Goal: Task Accomplishment & Management: Complete application form

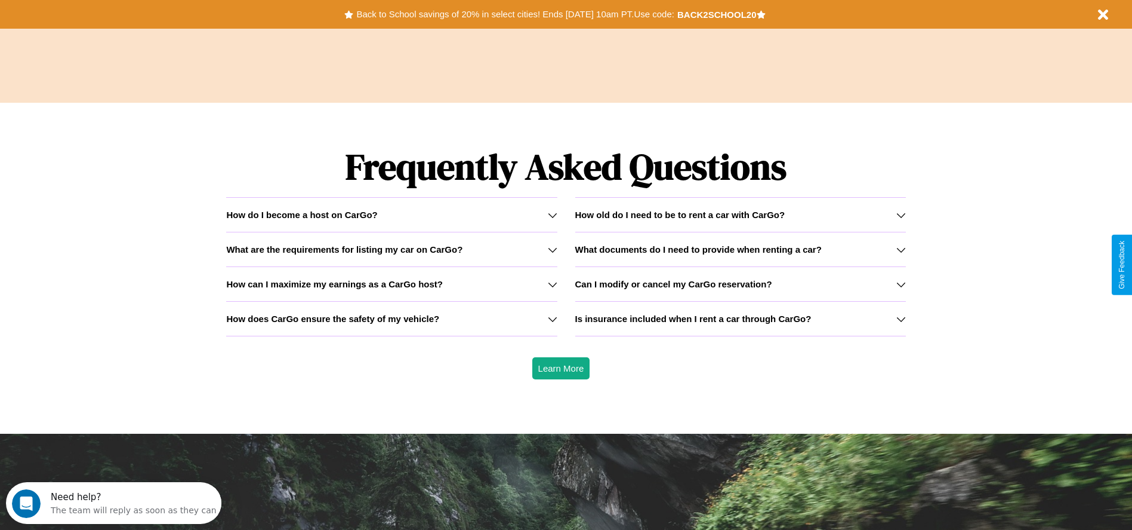
scroll to position [1713, 0]
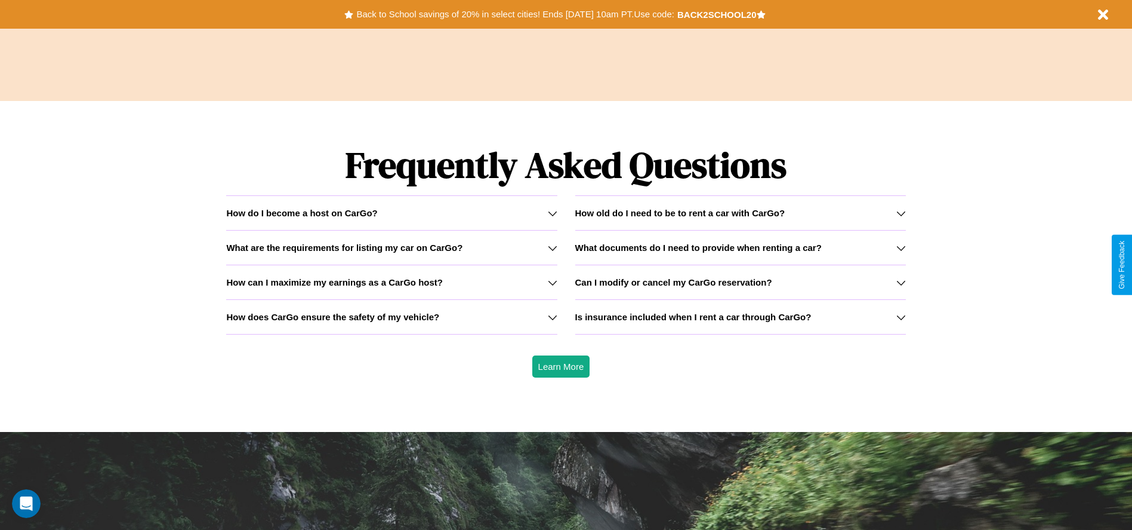
click at [552, 247] on icon at bounding box center [553, 248] width 10 height 10
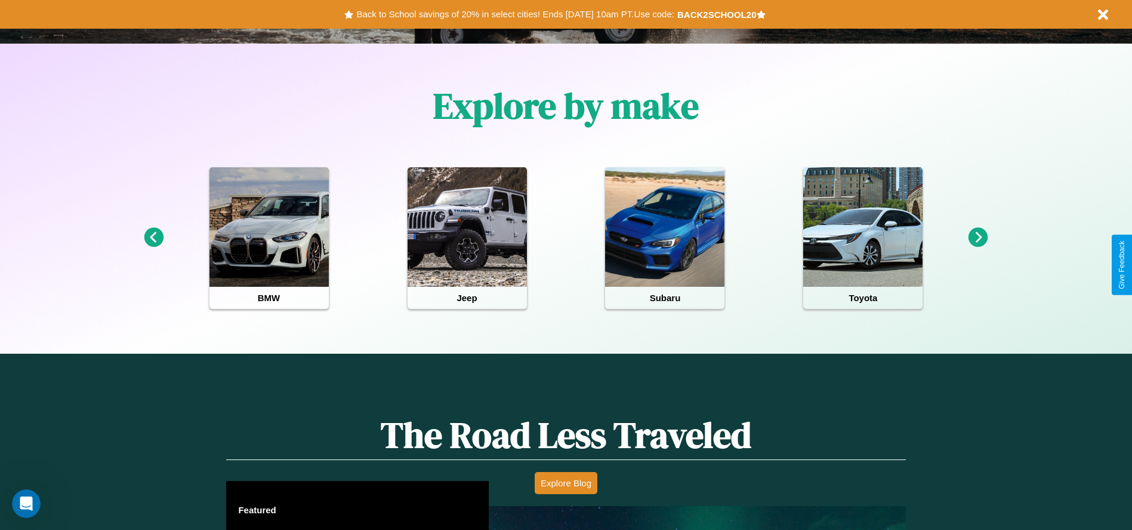
scroll to position [248, 0]
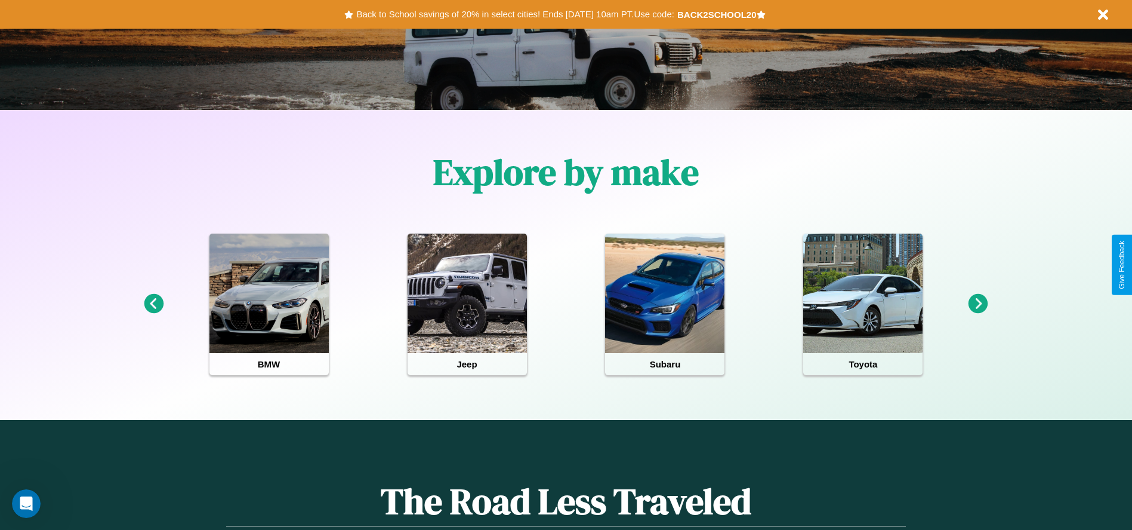
click at [978, 304] on icon at bounding box center [979, 304] width 20 height 20
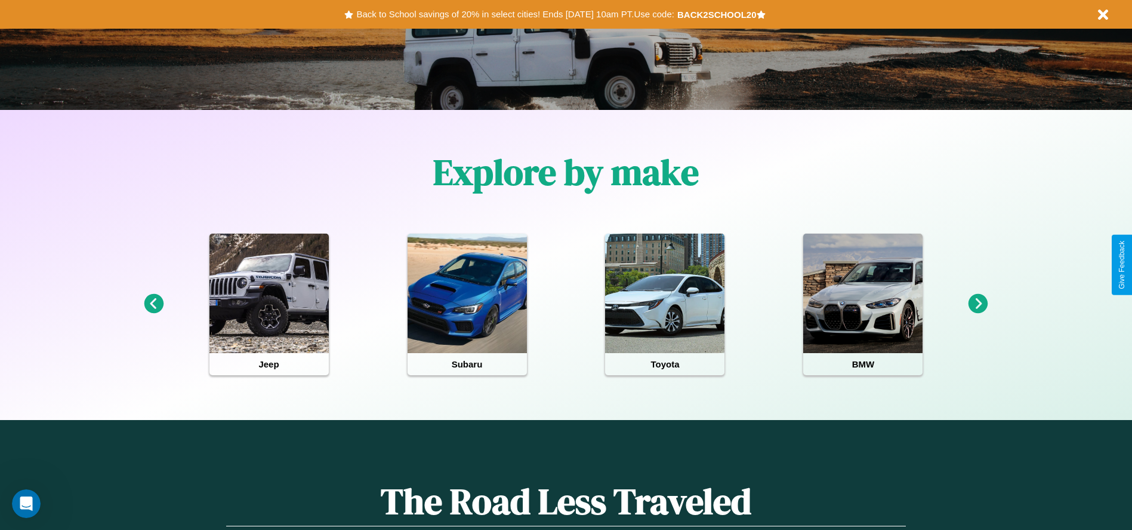
click at [978, 304] on icon at bounding box center [979, 304] width 20 height 20
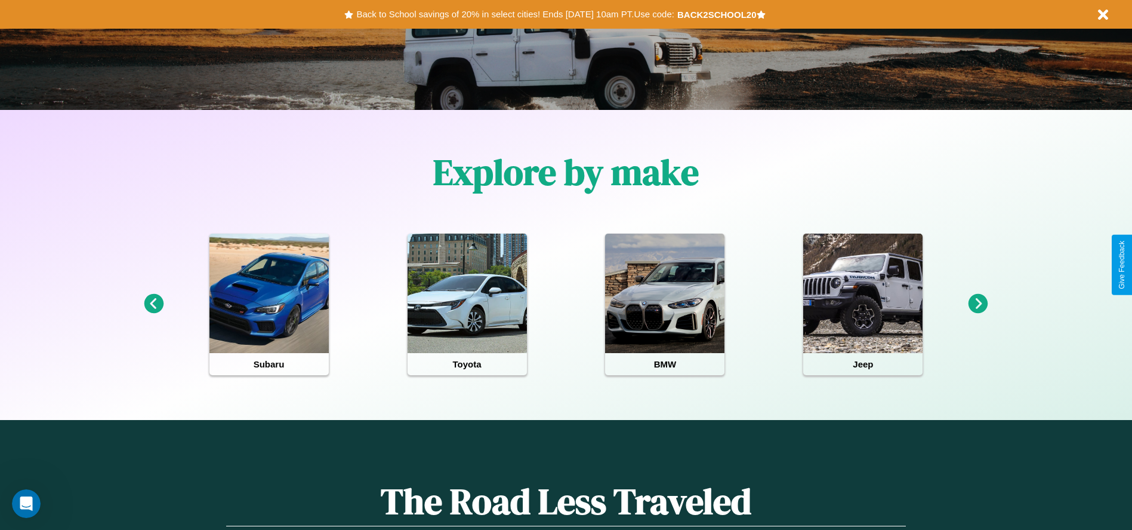
click at [978, 304] on icon at bounding box center [979, 304] width 20 height 20
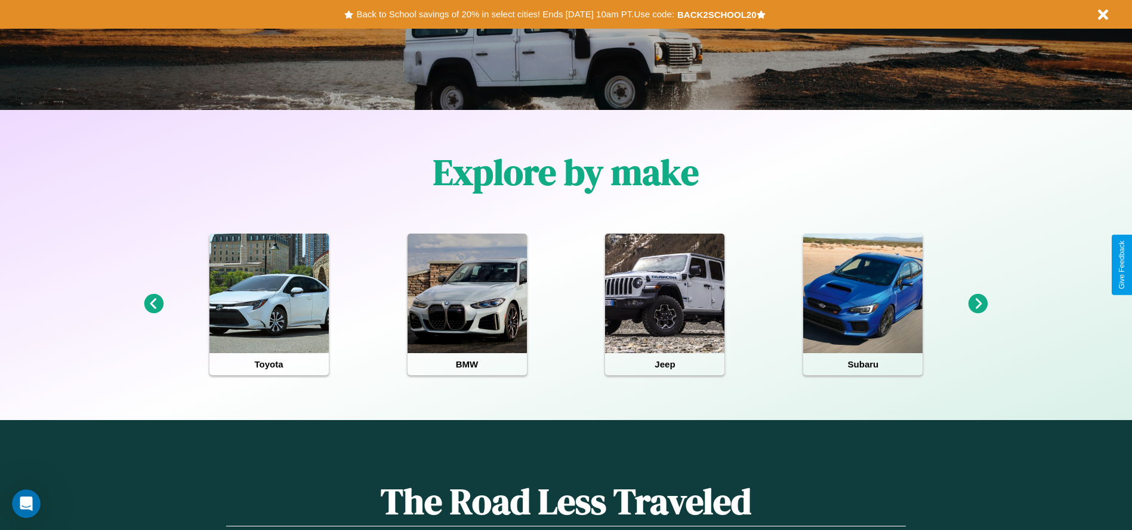
scroll to position [0, 0]
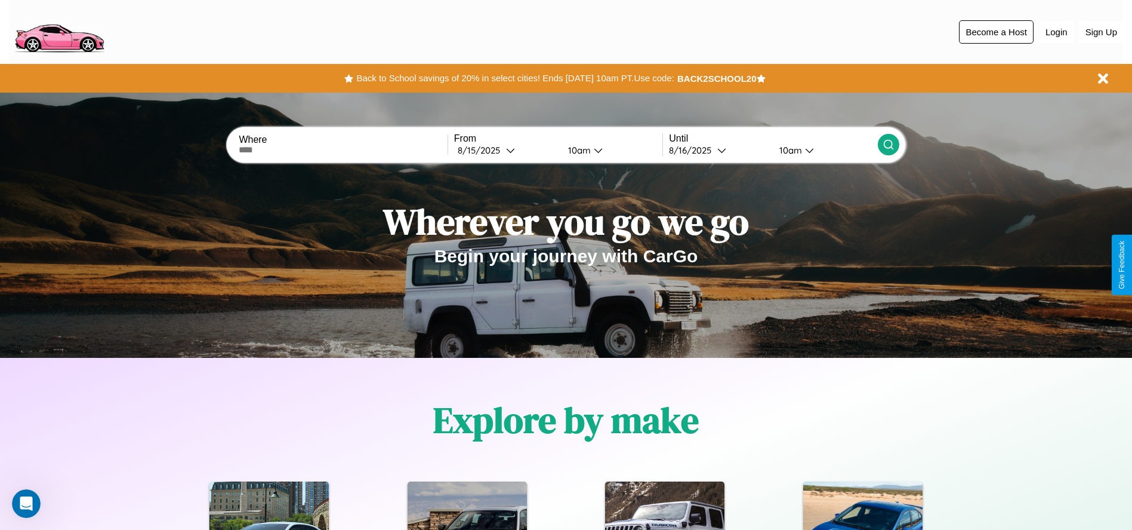
click at [996, 32] on button "Become a Host" at bounding box center [996, 31] width 75 height 23
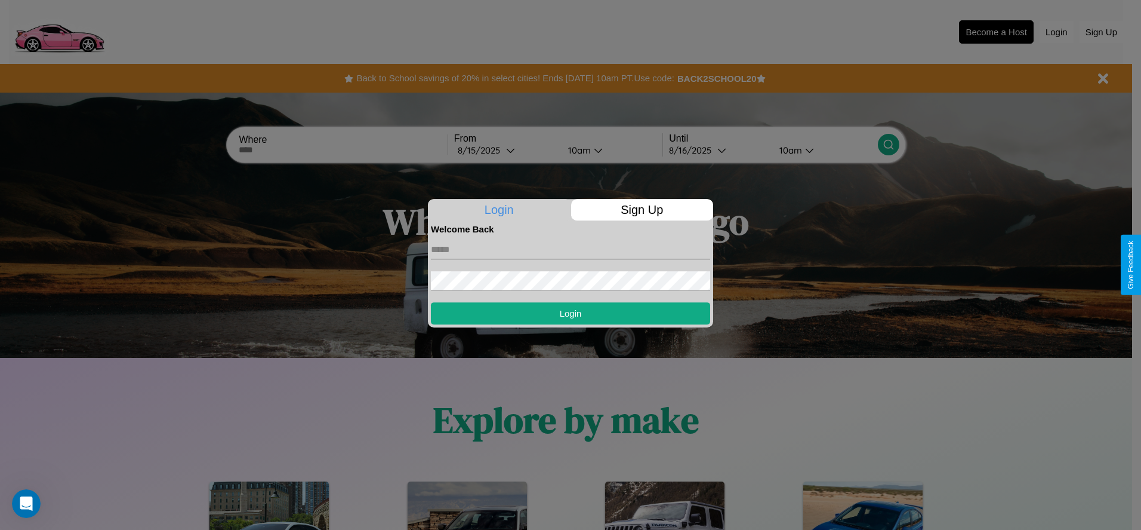
click at [642, 210] on p "Sign Up" at bounding box center [642, 209] width 143 height 21
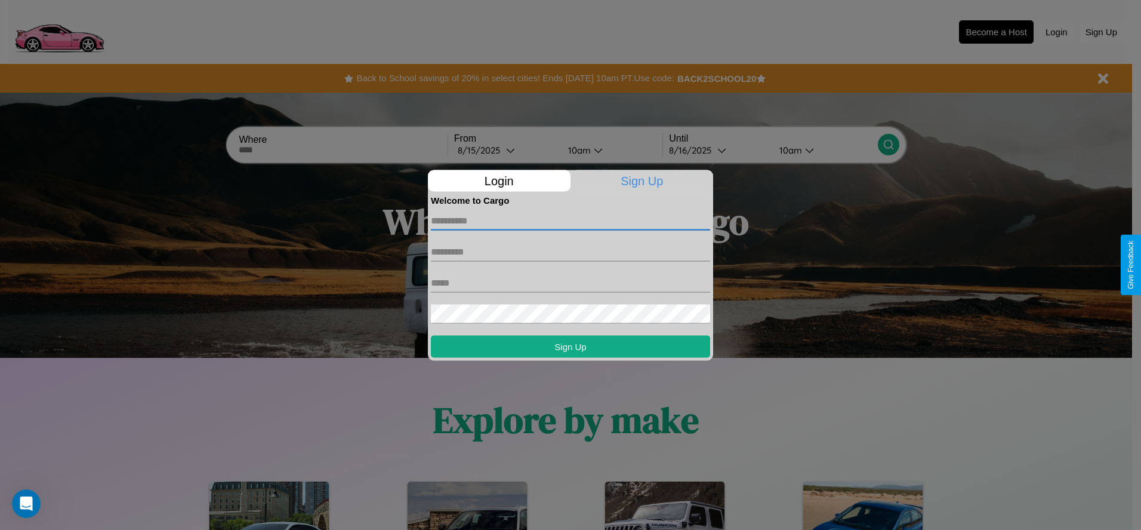
click at [571, 220] on input "text" at bounding box center [570, 220] width 279 height 19
type input "******"
click at [571, 251] on input "text" at bounding box center [570, 251] width 279 height 19
type input "*****"
click at [571, 282] on input "text" at bounding box center [570, 282] width 279 height 19
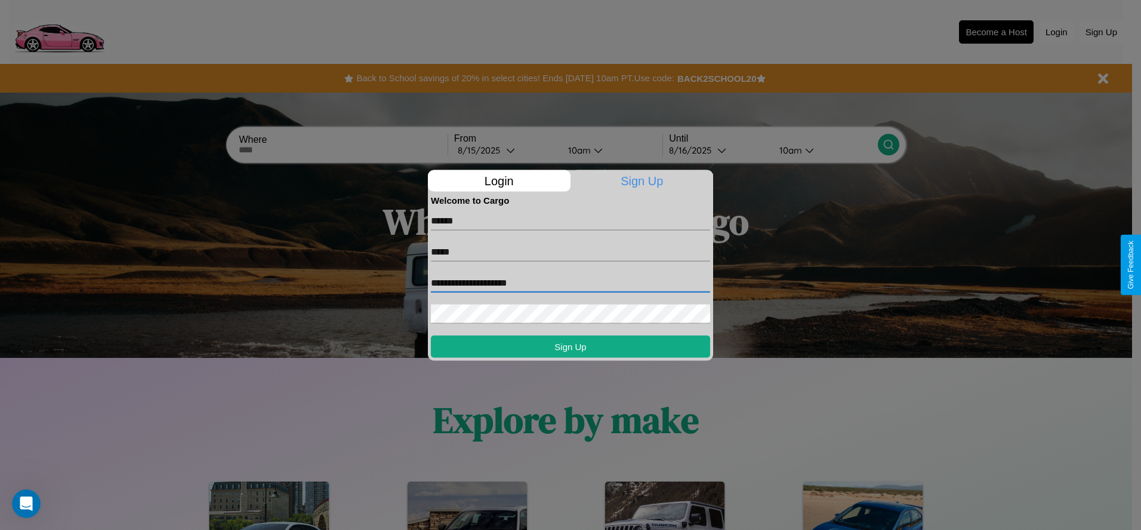
type input "**********"
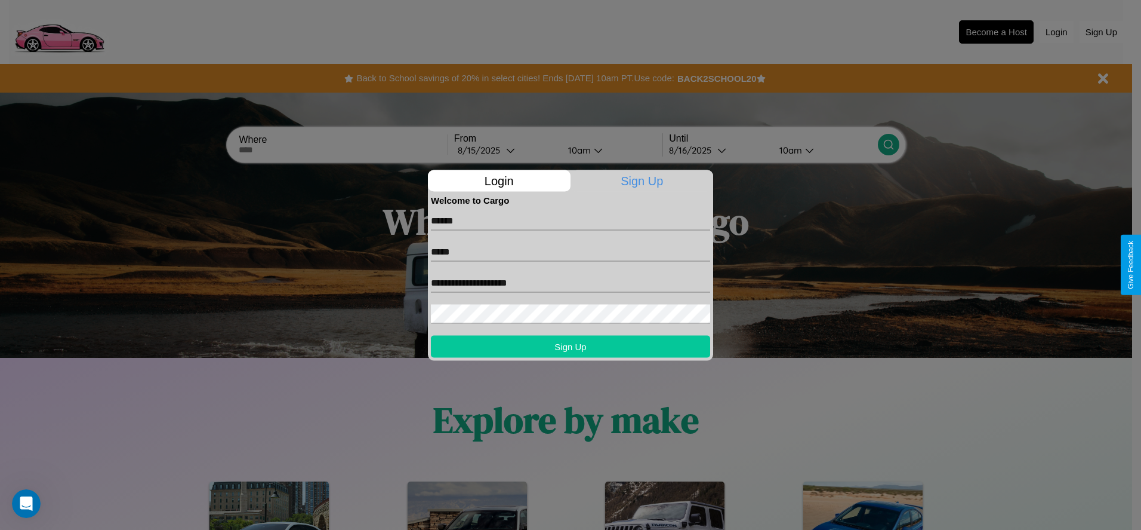
click at [571, 346] on button "Sign Up" at bounding box center [570, 346] width 279 height 22
